Goal: Transaction & Acquisition: Obtain resource

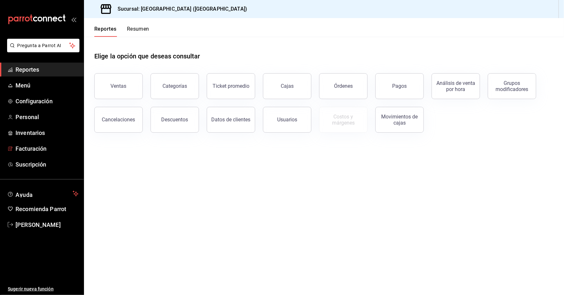
drag, startPoint x: 40, startPoint y: 149, endPoint x: 233, endPoint y: 130, distance: 193.6
click at [40, 149] on span "Facturación" at bounding box center [47, 149] width 63 height 9
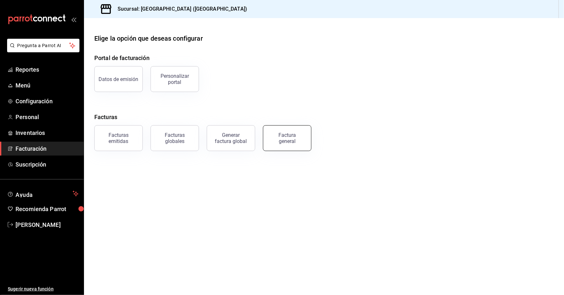
click at [300, 139] on div "Factura general" at bounding box center [287, 138] width 32 height 12
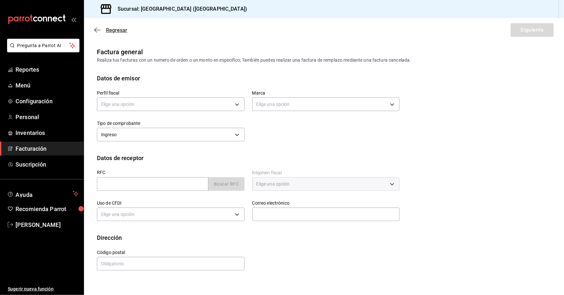
click at [103, 28] on span "Regresar" at bounding box center [110, 30] width 33 height 6
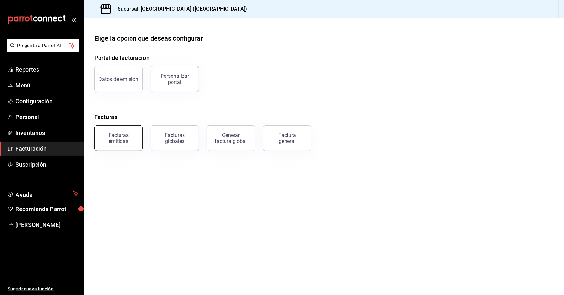
click at [123, 141] on div "Facturas emitidas" at bounding box center [119, 138] width 40 height 12
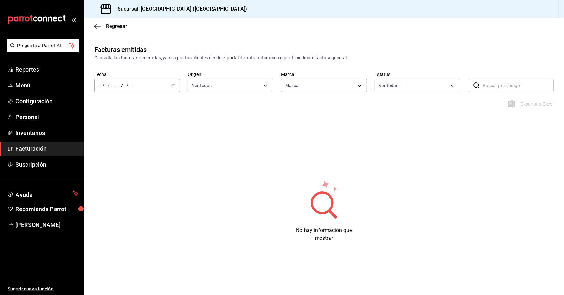
type input "78876d7d-d969-4c97-957f-d97bcaf374a8"
click at [174, 88] on icon "button" at bounding box center [173, 85] width 5 height 5
click at [137, 178] on span "Rango de fechas" at bounding box center [125, 178] width 50 height 7
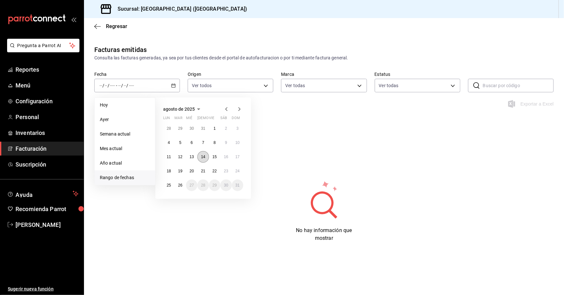
click at [203, 157] on abbr "14" at bounding box center [203, 157] width 4 height 5
click at [182, 186] on button "26" at bounding box center [180, 186] width 11 height 12
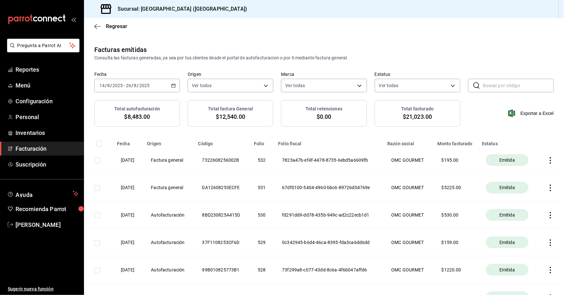
scroll to position [97, 0]
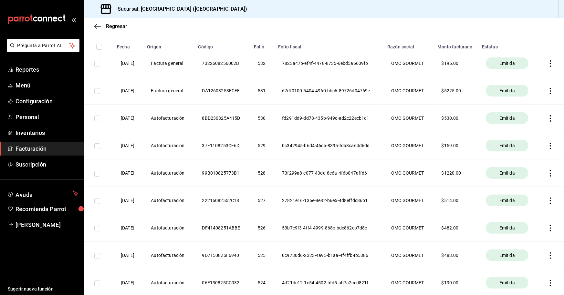
click at [448, 208] on th "$ 514.00" at bounding box center [456, 200] width 44 height 27
click at [343, 205] on th "27821e16-136e-4e82-b6e5-4d8effdc86b1" at bounding box center [328, 200] width 109 height 27
click at [542, 204] on th at bounding box center [552, 200] width 26 height 27
click at [546, 205] on th at bounding box center [552, 200] width 26 height 27
click at [546, 206] on th at bounding box center [552, 200] width 26 height 27
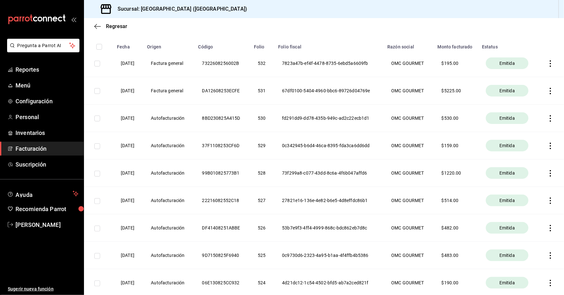
click at [546, 208] on th at bounding box center [552, 200] width 26 height 27
click at [548, 202] on icon "button" at bounding box center [551, 201] width 6 height 6
click at [536, 186] on div "Descargar PDF" at bounding box center [526, 185] width 31 height 5
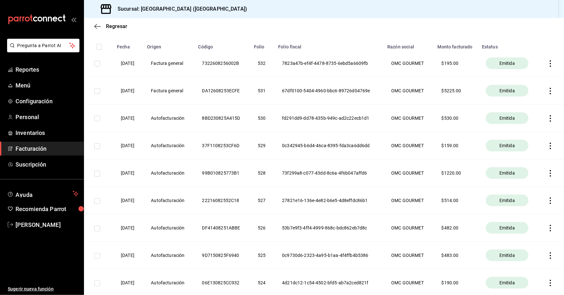
click at [549, 171] on icon "button" at bounding box center [551, 173] width 6 height 6
click at [531, 172] on div "Descargar XML" at bounding box center [526, 174] width 31 height 5
click at [548, 173] on icon "button" at bounding box center [551, 173] width 6 height 6
click at [530, 157] on div "Descargar PDF" at bounding box center [526, 157] width 31 height 5
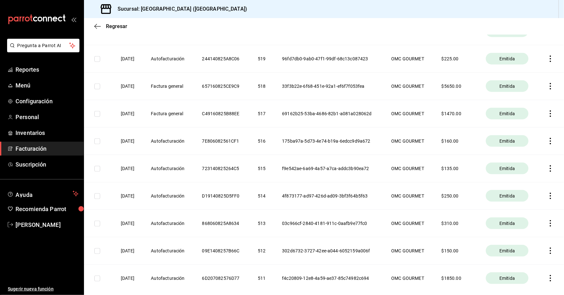
scroll to position [394, 0]
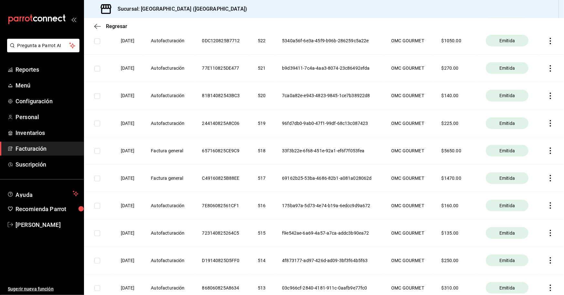
click at [354, 147] on th "33f3b22e-6f68-451e-92a1-ef6f7f053fea" at bounding box center [328, 150] width 109 height 27
drag, startPoint x: 354, startPoint y: 146, endPoint x: 417, endPoint y: 144, distance: 63.7
click at [366, 146] on th "33f3b22e-6f68-451e-92a1-ef6f7f053fea" at bounding box center [328, 150] width 109 height 27
click at [445, 149] on th "$ 5650.00" at bounding box center [456, 150] width 44 height 27
click at [550, 178] on icon "button" at bounding box center [550, 178] width 1 height 6
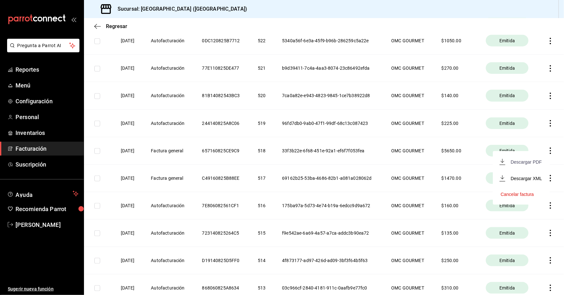
click at [525, 161] on div "Descargar PDF" at bounding box center [526, 162] width 31 height 5
click at [548, 151] on icon "button" at bounding box center [551, 151] width 6 height 6
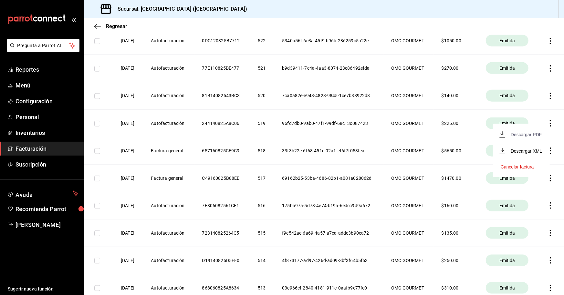
click at [524, 134] on div "Descargar PDF" at bounding box center [526, 134] width 31 height 5
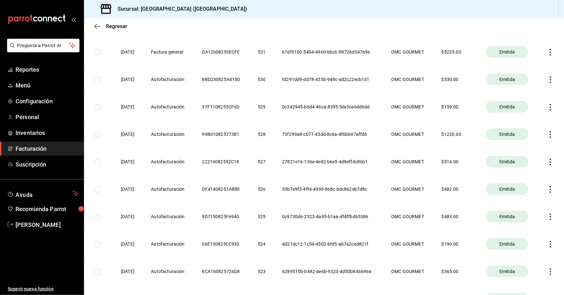
scroll to position [39, 0]
